Goal: Task Accomplishment & Management: Complete application form

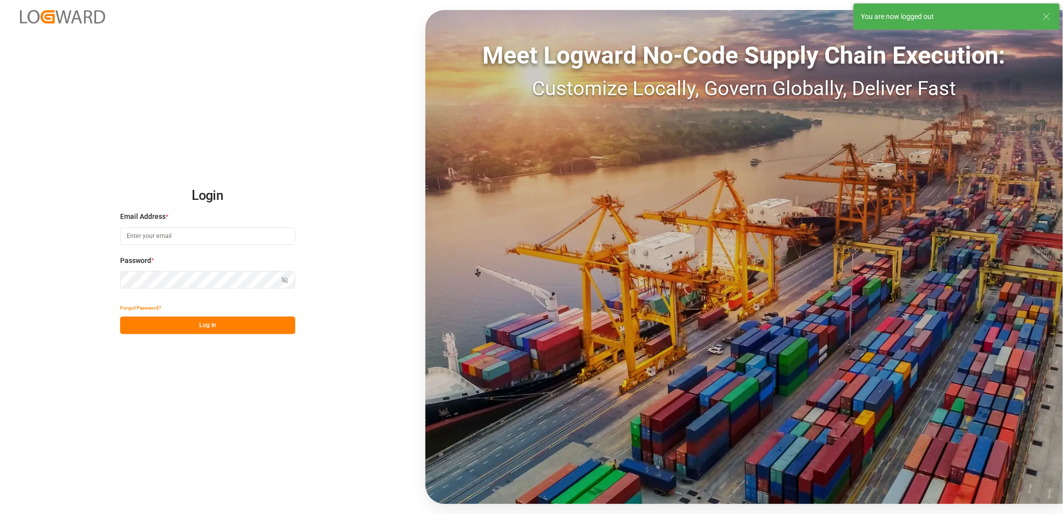
type input "[PERSON_NAME][EMAIL_ADDRESS][PERSON_NAME][DOMAIN_NAME]"
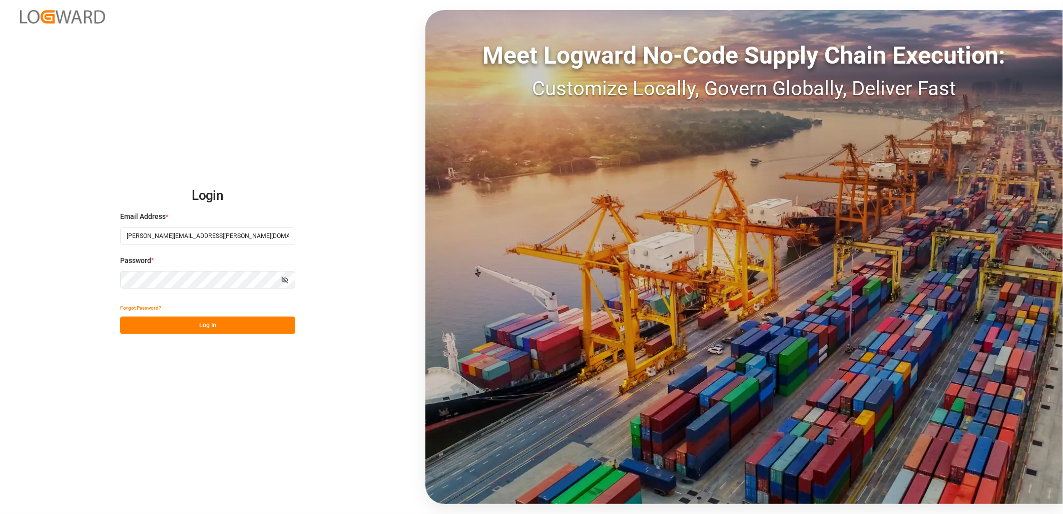
drag, startPoint x: 193, startPoint y: 321, endPoint x: 361, endPoint y: 262, distance: 178.3
click at [194, 321] on button "Log In" at bounding box center [207, 325] width 175 height 18
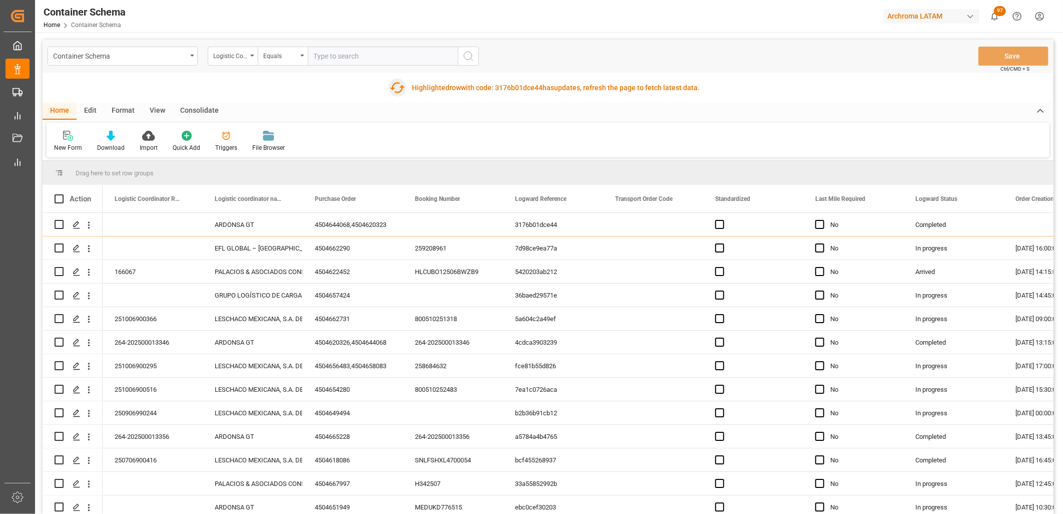
drag, startPoint x: 398, startPoint y: 91, endPoint x: 329, endPoint y: 103, distance: 69.6
click at [398, 91] on icon "button" at bounding box center [397, 88] width 16 height 16
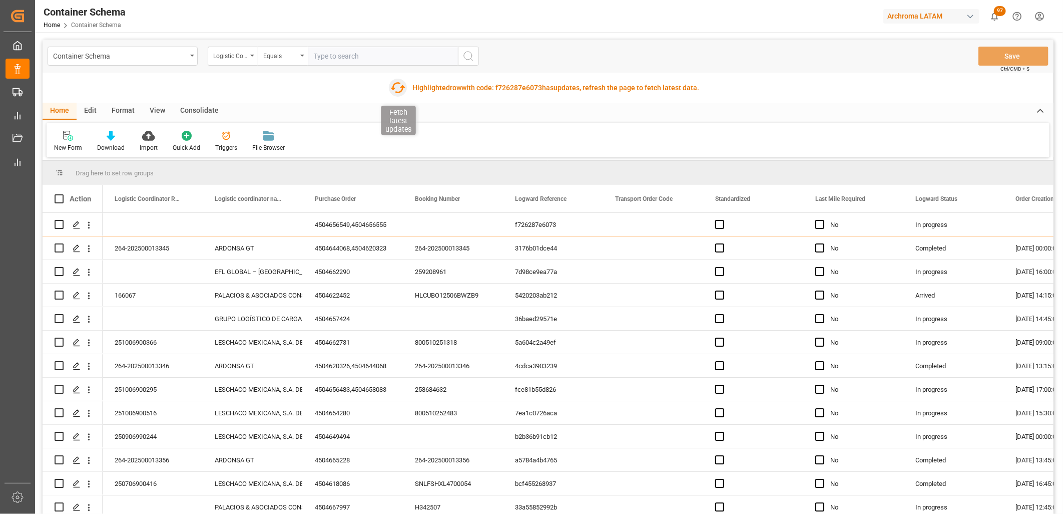
click at [401, 88] on icon "button" at bounding box center [398, 87] width 15 height 11
click at [399, 83] on icon "button" at bounding box center [398, 87] width 15 height 11
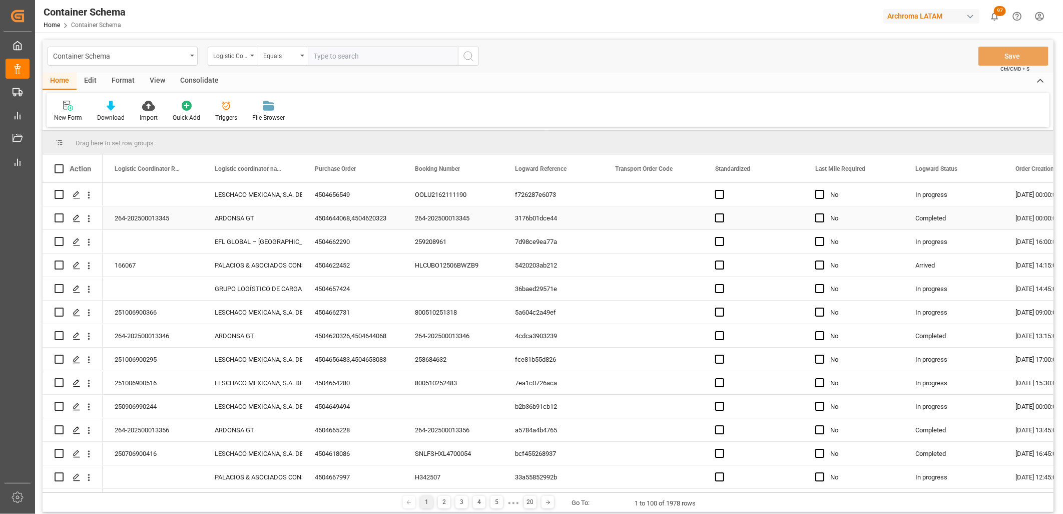
click at [641, 221] on div "Press SPACE to select this row." at bounding box center [653, 217] width 100 height 23
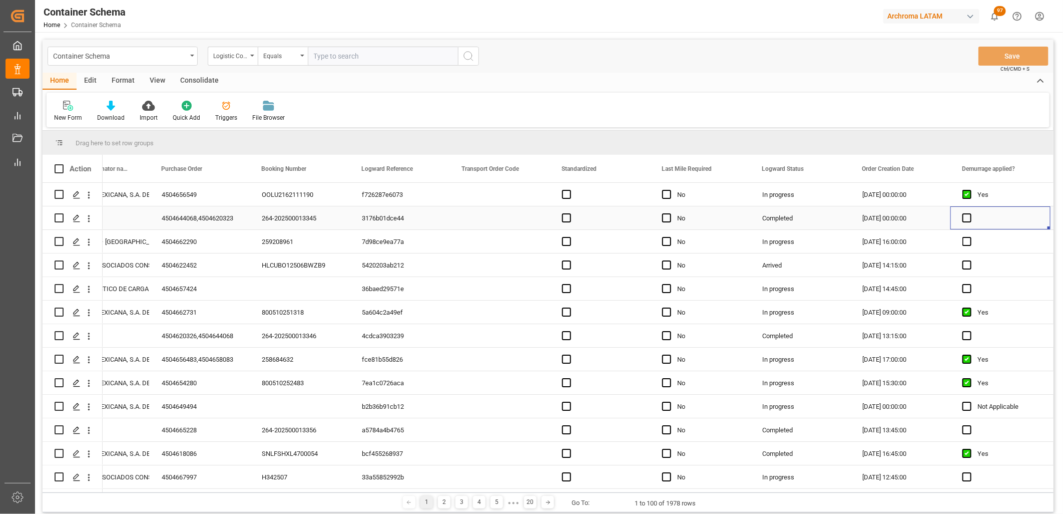
scroll to position [0, 153]
click at [578, 119] on div "New Form Download Import Quick Add Triggers File Browser" at bounding box center [548, 110] width 1003 height 35
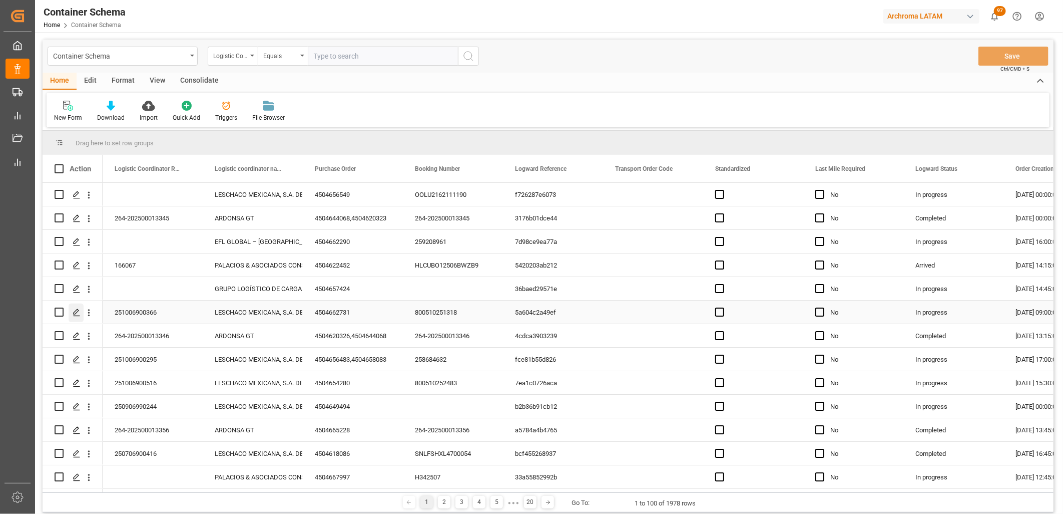
click at [78, 309] on icon "Press SPACE to select this row." at bounding box center [77, 312] width 8 height 8
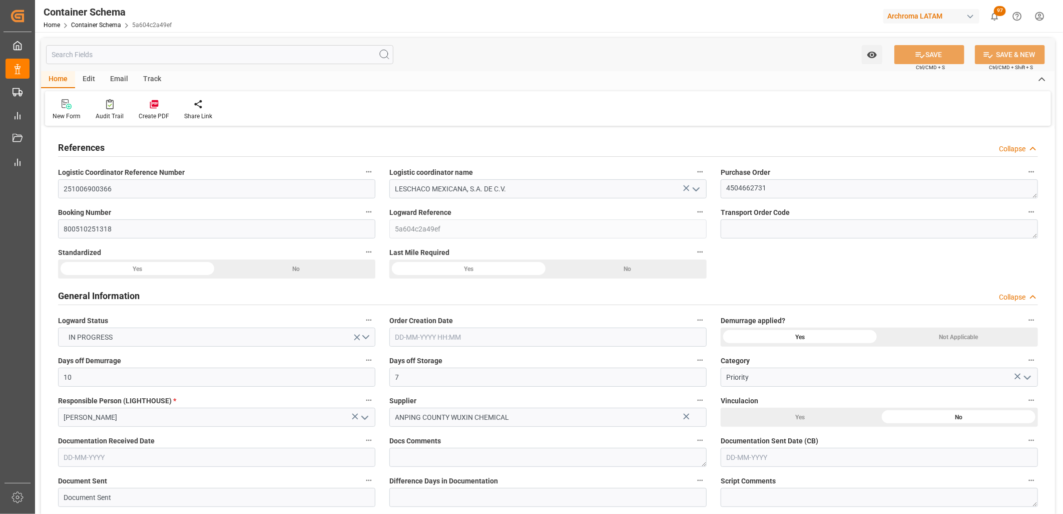
type input "10"
type input "7"
type input "1"
type input "500"
type input "20000"
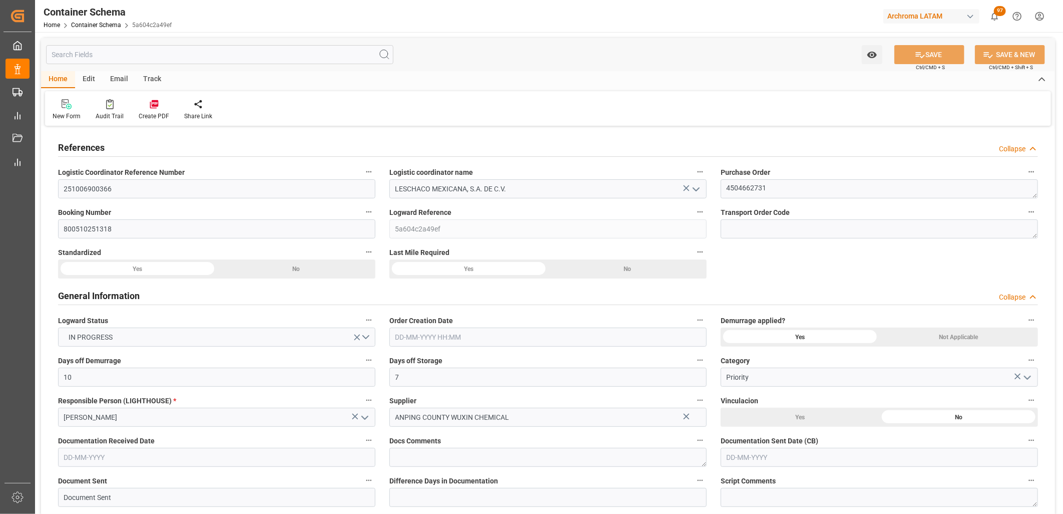
type input "20600"
type input "MSC"
type input "Mediterranean Shipping Company"
type input "CNXGA"
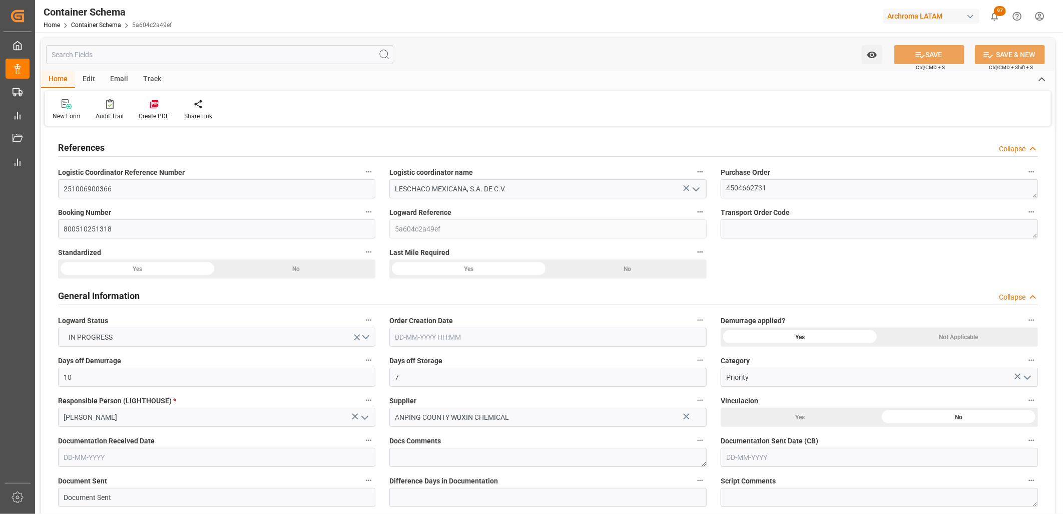
type input "MXZLO"
type input "0"
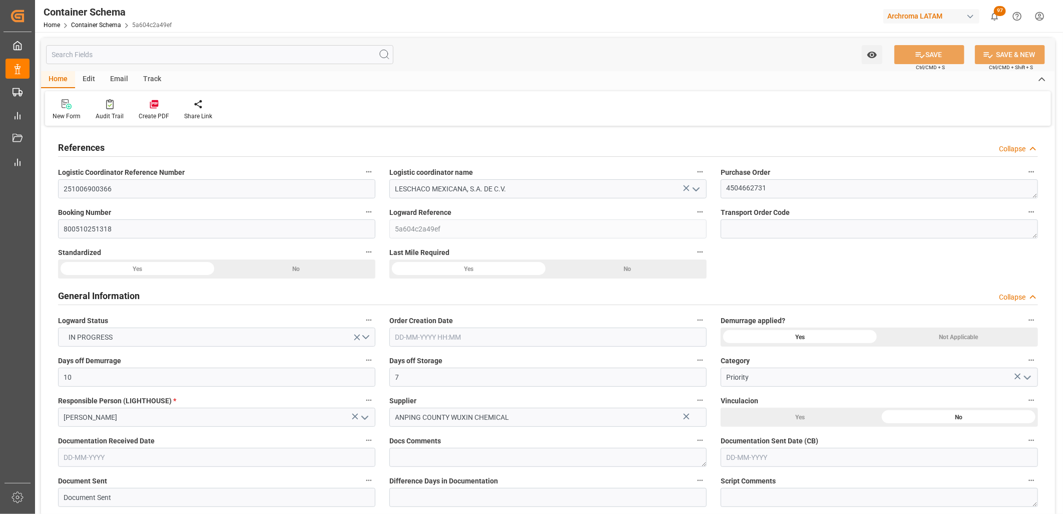
type input "30-09-2025 09:00"
type input "29-09-2025"
type input "30-09-2025"
type input "16-10-2025"
type input "30-09-2025"
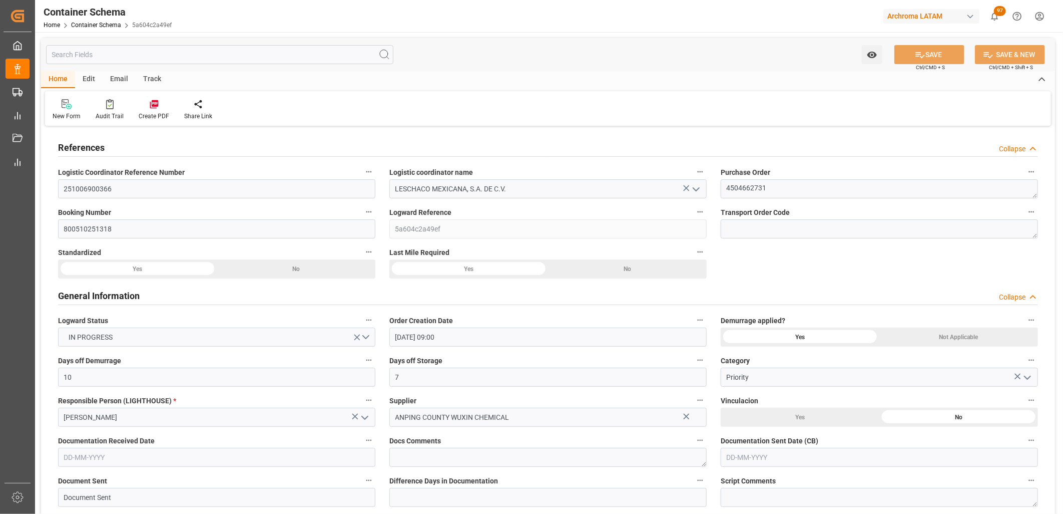
type input "01-10-2025"
type input "01-10-2025 18:55"
type input "30-09-2025 15:11"
type input "01-10-2025"
click at [452, 268] on div "Yes" at bounding box center [469, 268] width 159 height 19
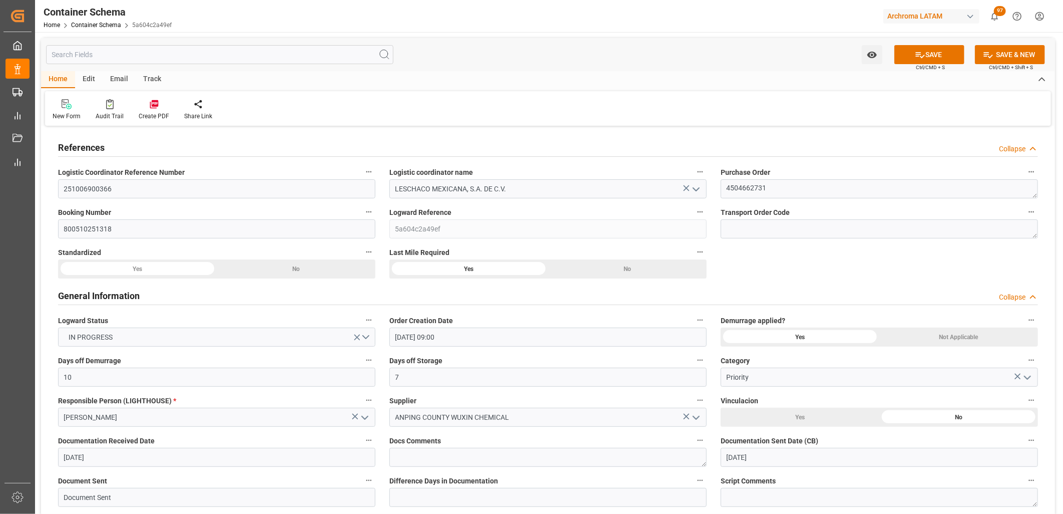
click at [451, 268] on div "Yes" at bounding box center [469, 268] width 159 height 19
click at [474, 271] on div "Yes" at bounding box center [469, 268] width 159 height 19
drag, startPoint x: 474, startPoint y: 271, endPoint x: 622, endPoint y: 338, distance: 163.1
click at [474, 272] on div "Yes" at bounding box center [469, 268] width 159 height 19
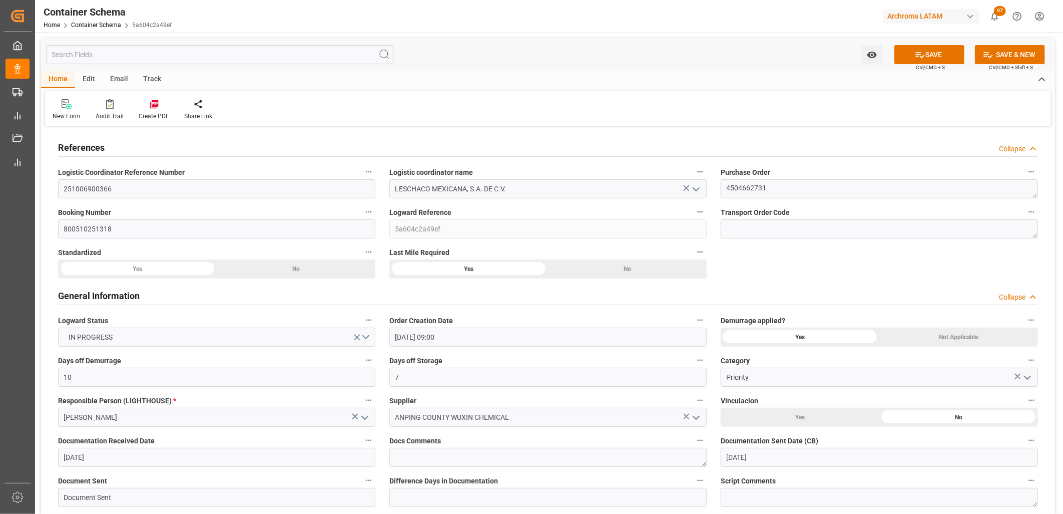
click at [599, 272] on div "No" at bounding box center [627, 268] width 159 height 19
click at [466, 273] on div "Yes" at bounding box center [469, 268] width 159 height 19
drag, startPoint x: 930, startPoint y: 57, endPoint x: 885, endPoint y: 173, distance: 124.1
click at [929, 60] on button "SAVE" at bounding box center [930, 54] width 70 height 19
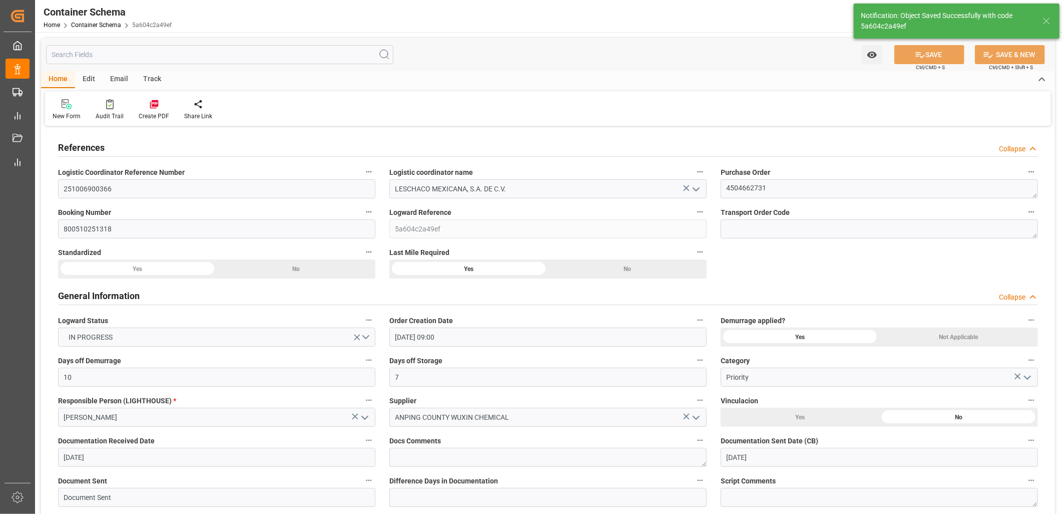
type input "01-10-2025 20:45"
click at [103, 24] on link "Container Schema" at bounding box center [96, 25] width 50 height 7
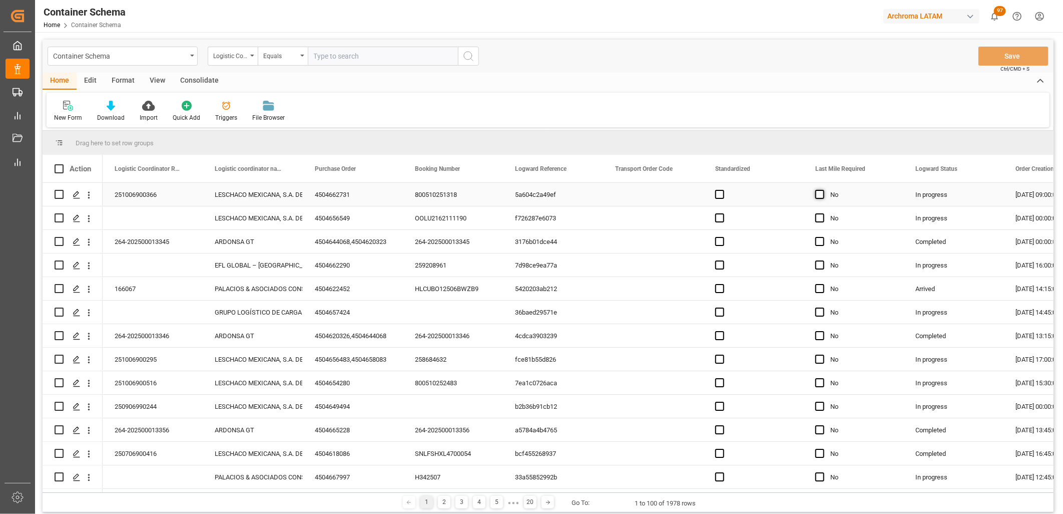
click at [822, 194] on span "Press SPACE to select this row." at bounding box center [820, 194] width 9 height 9
click at [823, 190] on input "Press SPACE to select this row." at bounding box center [823, 190] width 0 height 0
click at [940, 194] on div "In progress" at bounding box center [954, 194] width 100 height 23
click at [1027, 59] on button "Save" at bounding box center [1014, 56] width 70 height 19
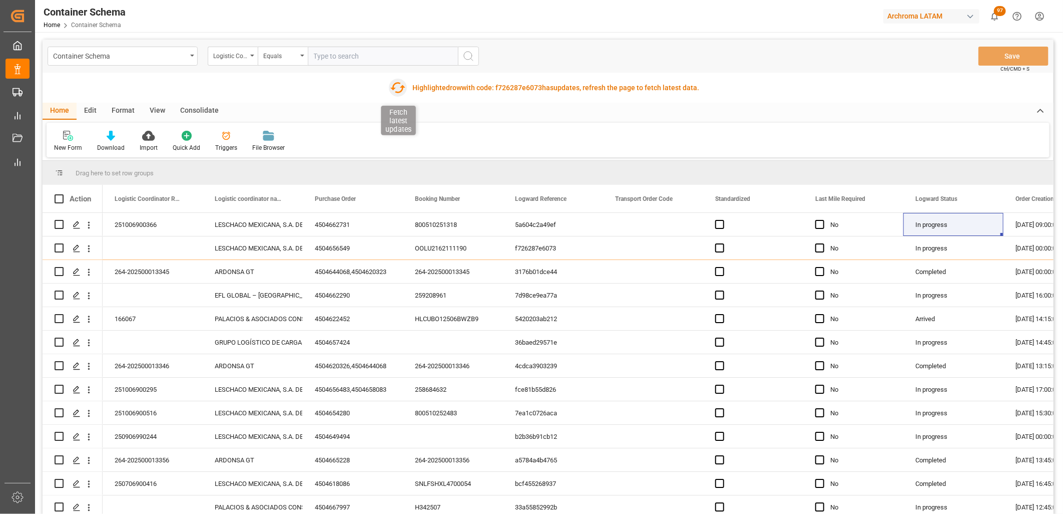
click at [400, 84] on icon "button" at bounding box center [398, 88] width 16 height 16
